Goal: Answer question/provide support: Share knowledge or assist other users

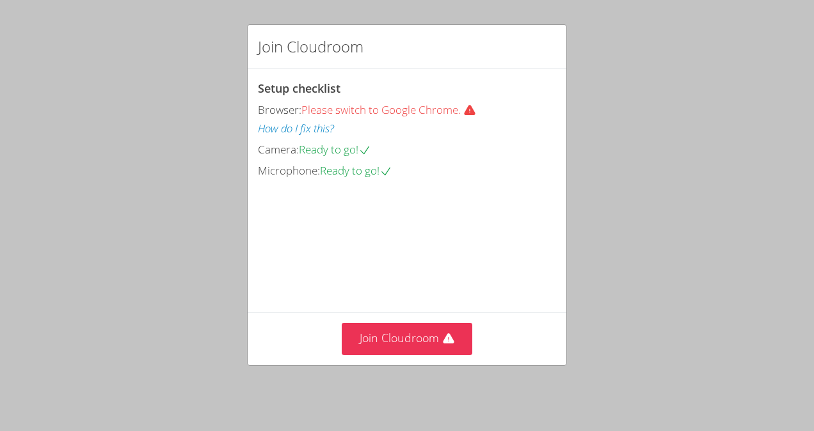
click at [450, 286] on video at bounding box center [354, 238] width 192 height 96
click at [442, 346] on icon at bounding box center [448, 339] width 13 height 13
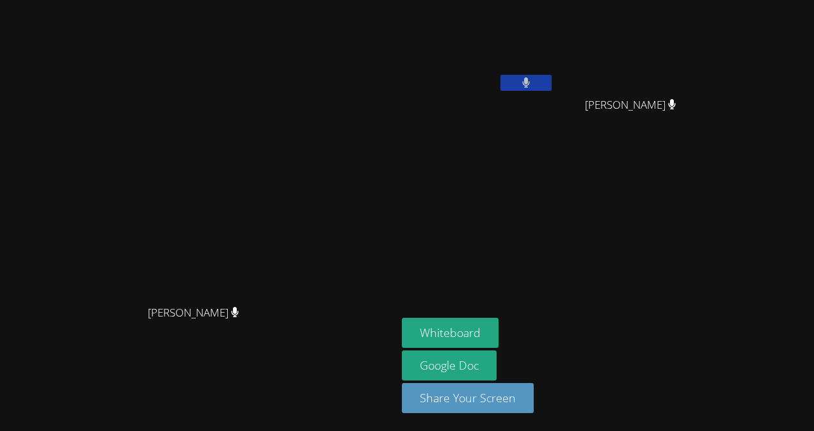
click at [552, 86] on button at bounding box center [525, 83] width 51 height 16
click at [712, 363] on div "Whiteboard Google Doc Share Your Screen" at bounding box center [557, 371] width 310 height 106
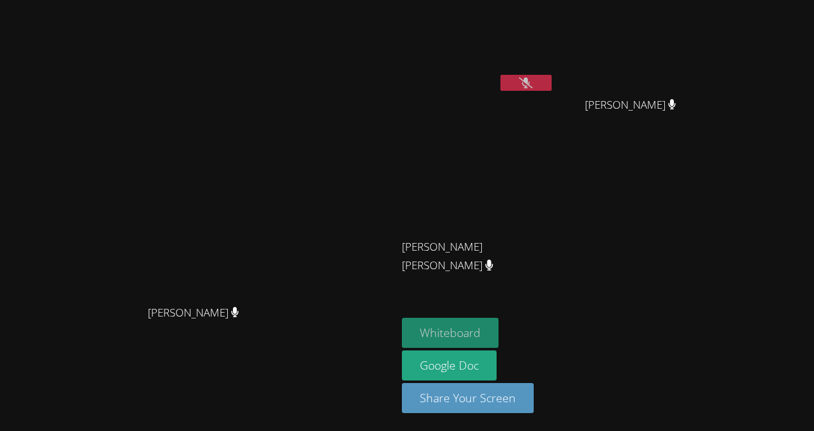
click at [499, 323] on button "Whiteboard" at bounding box center [450, 333] width 97 height 30
click at [668, 252] on icon at bounding box center [672, 246] width 8 height 11
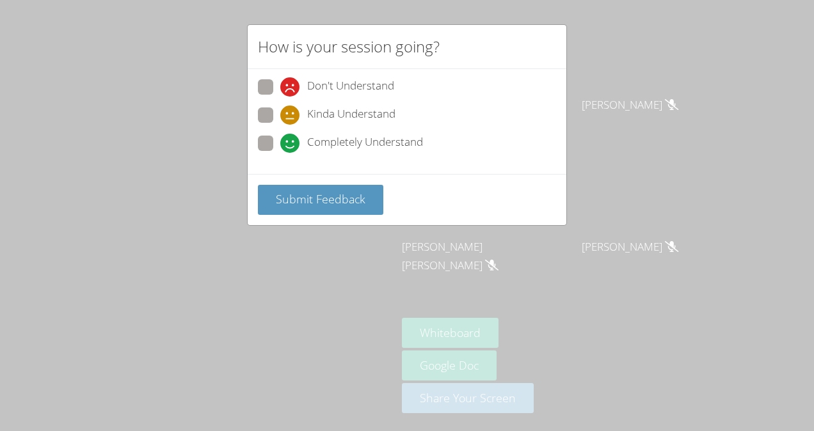
click at [280, 153] on span at bounding box center [280, 153] width 0 height 0
click at [280, 146] on input "Completely Understand" at bounding box center [285, 141] width 11 height 11
radio input "true"
click at [305, 201] on span "Submit Feedback" at bounding box center [321, 198] width 90 height 15
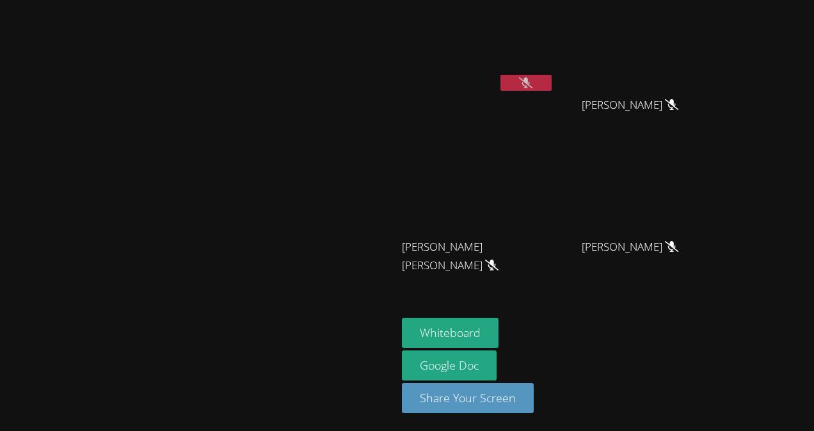
click at [532, 87] on icon at bounding box center [525, 82] width 13 height 11
click at [531, 82] on icon at bounding box center [526, 82] width 8 height 11
